Goal: Task Accomplishment & Management: Manage account settings

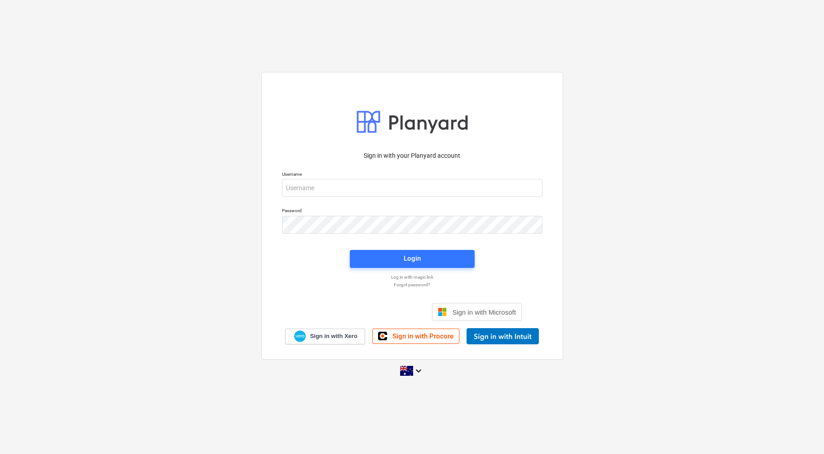
click at [414, 284] on p "Forgot password?" at bounding box center [413, 285] width 270 height 6
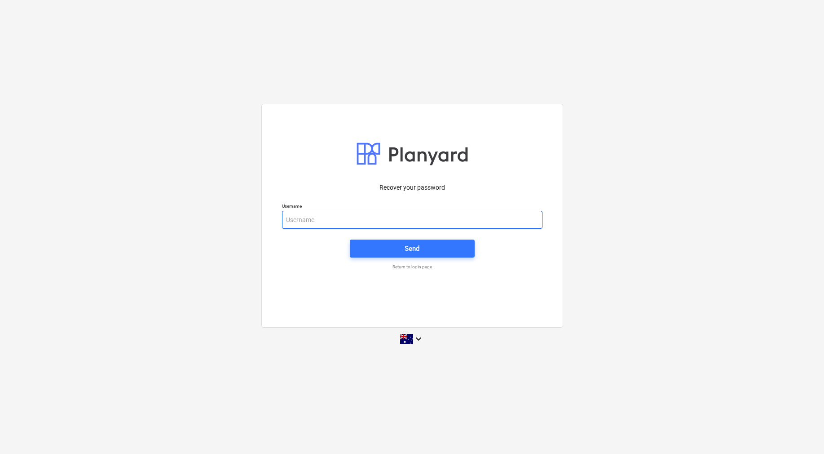
click at [423, 216] on input "email" at bounding box center [412, 220] width 261 height 18
type input "[PERSON_NAME]"
click at [437, 253] on span "Send" at bounding box center [412, 249] width 103 height 12
drag, startPoint x: 331, startPoint y: 224, endPoint x: 221, endPoint y: 205, distance: 112.1
click at [221, 205] on div "Recover your password Username [PERSON_NAME] Send Return to login page keyboard…" at bounding box center [412, 227] width 824 height 261
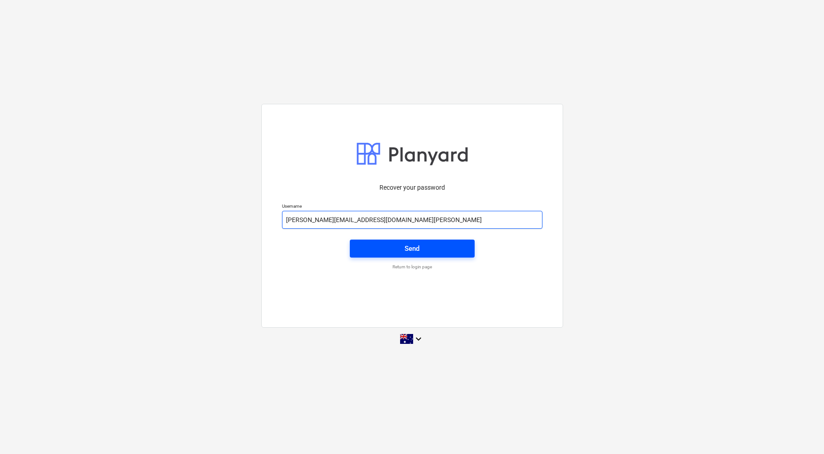
type input "[PERSON_NAME][EMAIL_ADDRESS][DOMAIN_NAME][PERSON_NAME]"
click at [424, 251] on span "Send" at bounding box center [412, 249] width 103 height 12
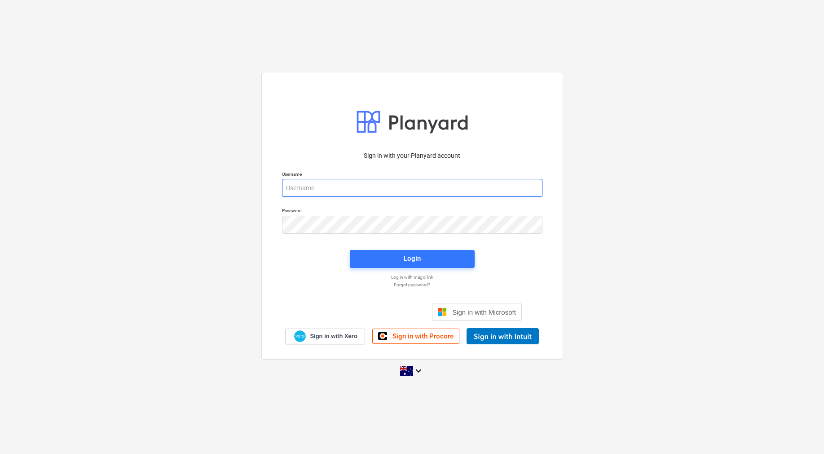
click at [364, 184] on input "email" at bounding box center [412, 188] width 261 height 18
type input "[PERSON_NAME][EMAIL_ADDRESS][DOMAIN_NAME][PERSON_NAME]"
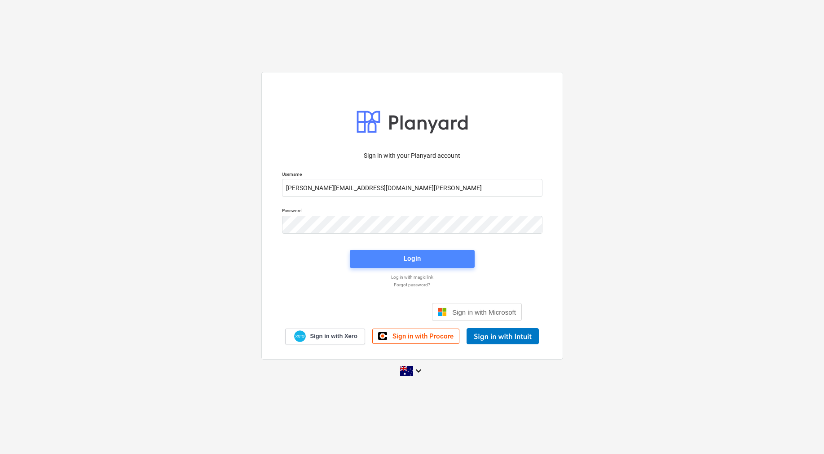
click at [423, 265] on button "Login" at bounding box center [412, 259] width 125 height 18
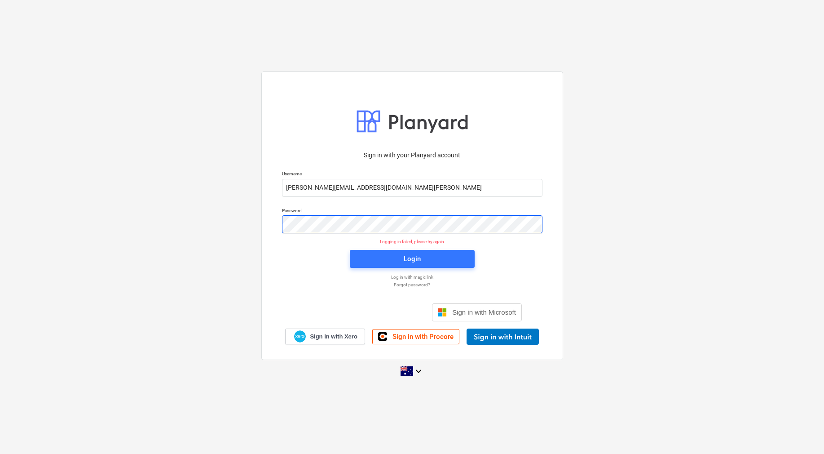
click at [277, 216] on div "Password" at bounding box center [412, 220] width 271 height 36
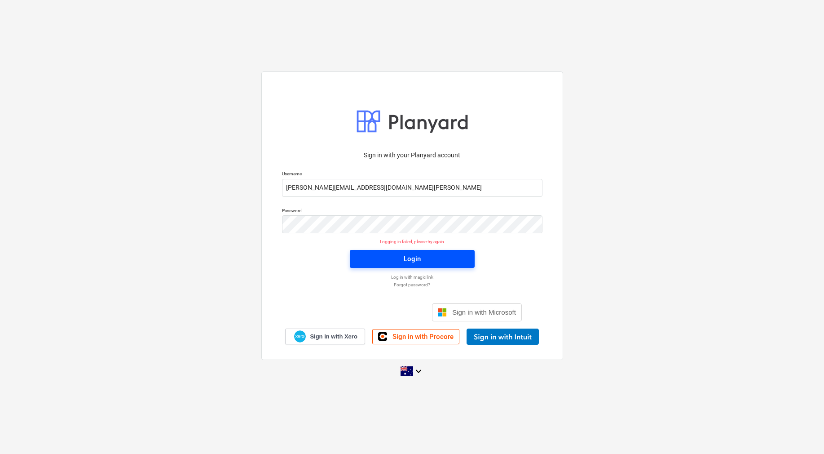
click at [380, 254] on span "Login" at bounding box center [412, 259] width 103 height 12
